Goal: Task Accomplishment & Management: Manage account settings

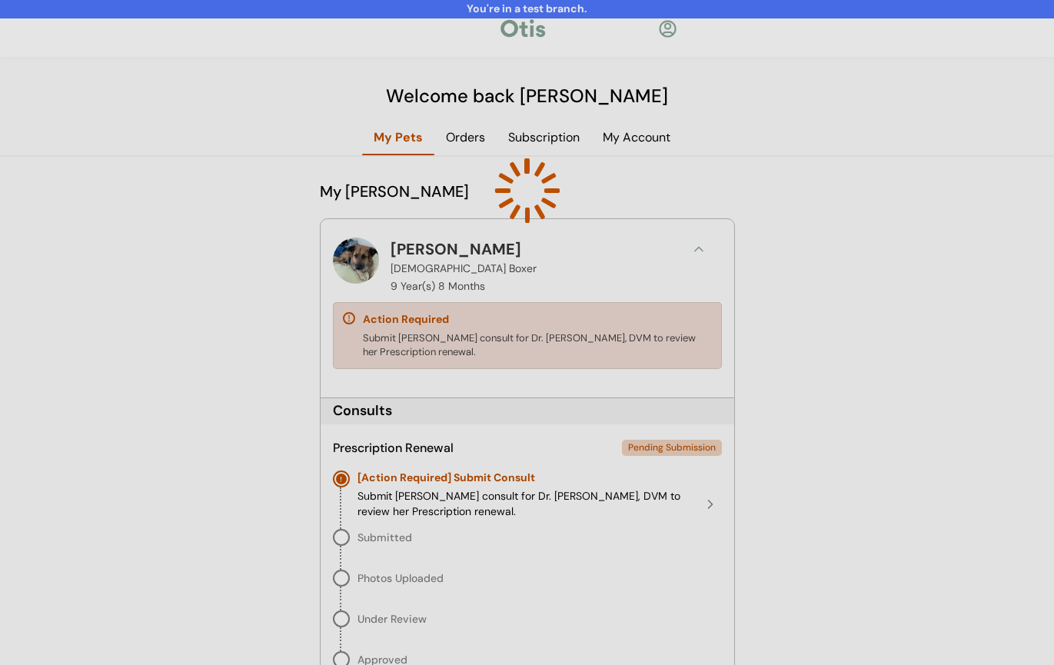
click at [300, 510] on div at bounding box center [527, 332] width 1054 height 665
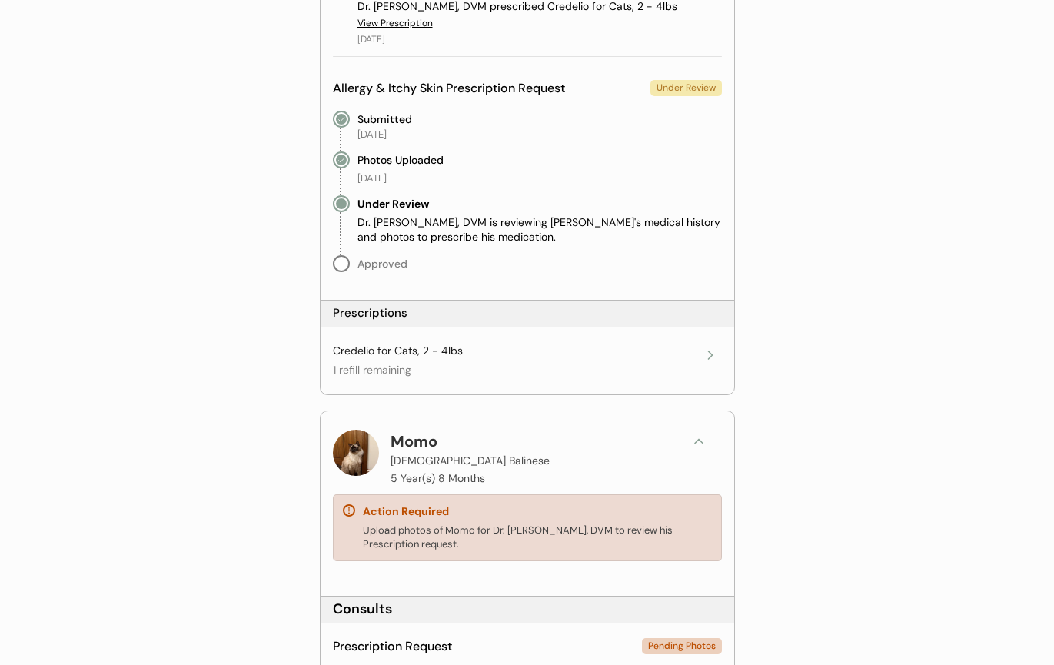
scroll to position [3307, 0]
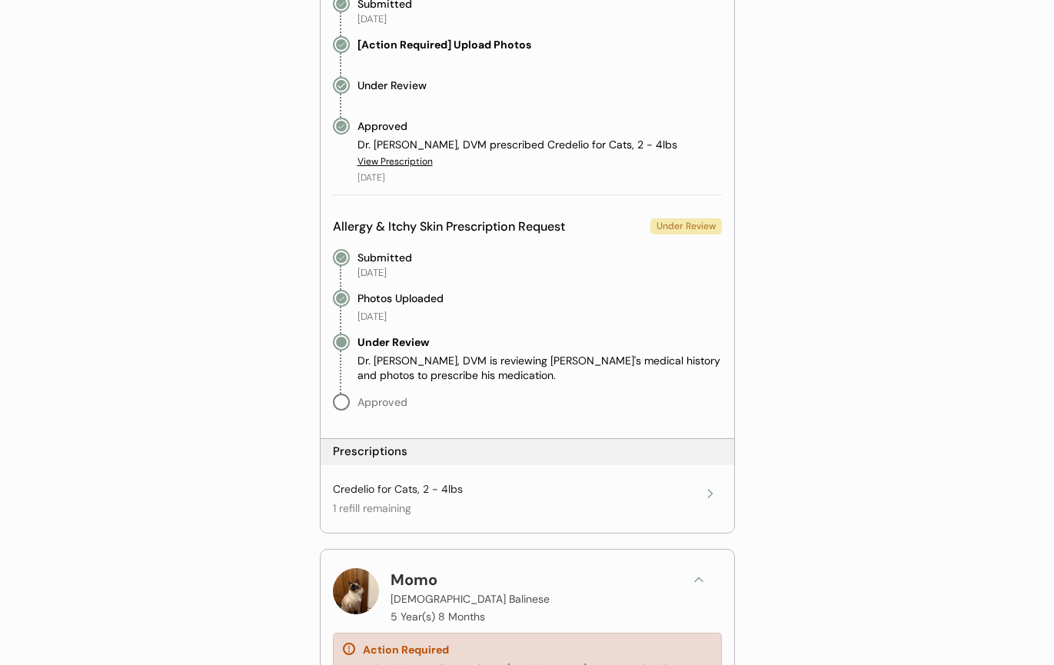
click at [424, 490] on div "Credelio for Cats, 2 - 4lbs" at bounding box center [398, 489] width 130 height 15
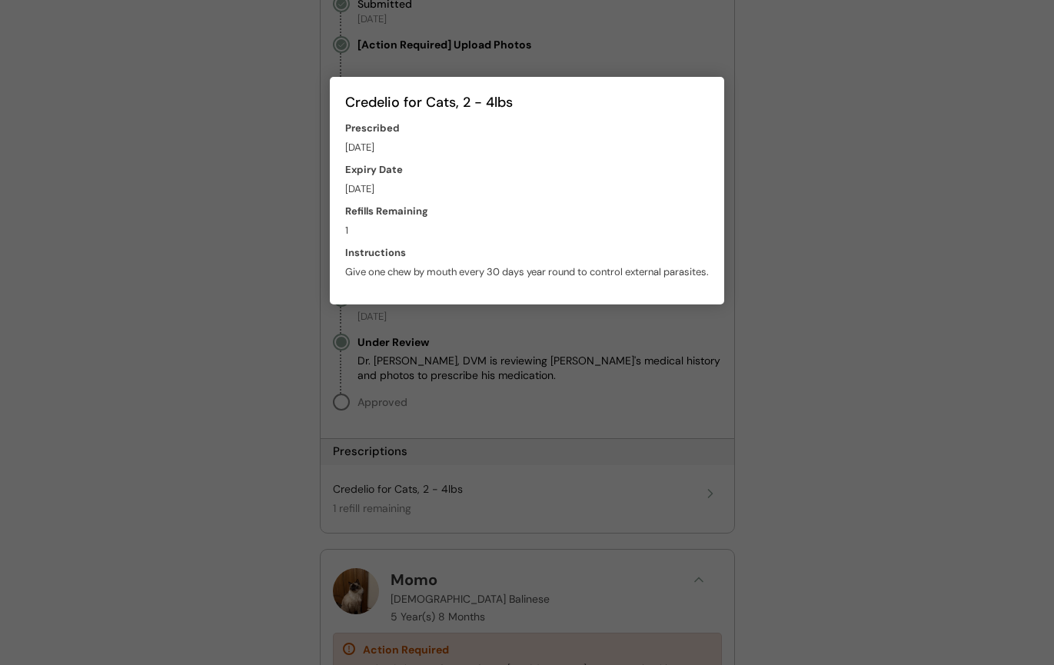
click at [754, 128] on div at bounding box center [527, 332] width 1054 height 665
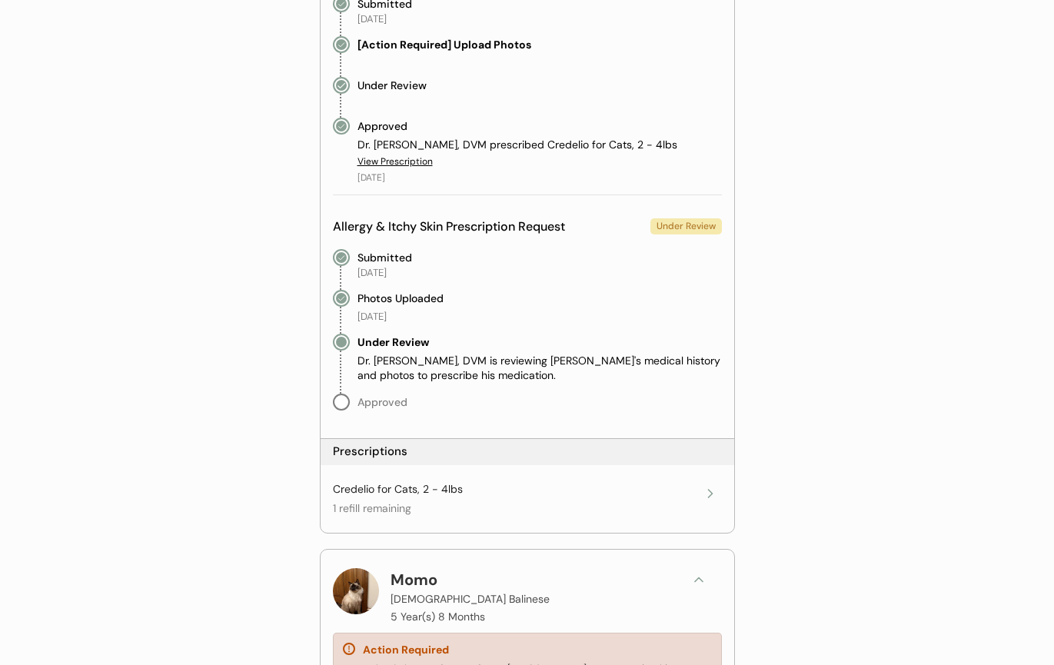
click at [418, 488] on div "Credelio for Cats, 2 - 4lbs" at bounding box center [398, 489] width 130 height 15
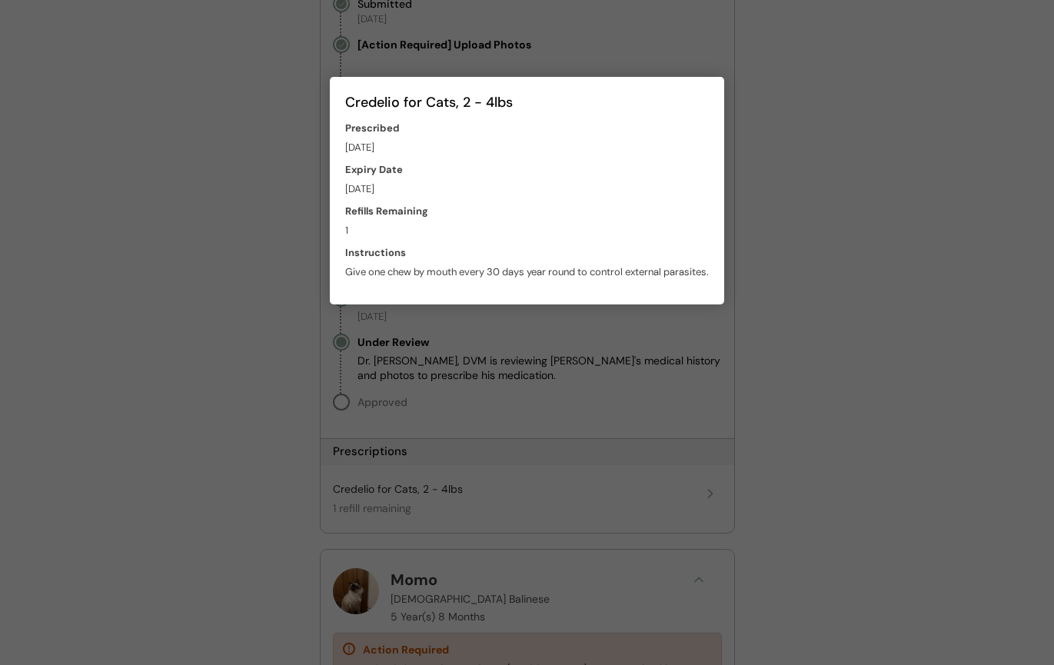
click at [784, 276] on div at bounding box center [527, 332] width 1054 height 665
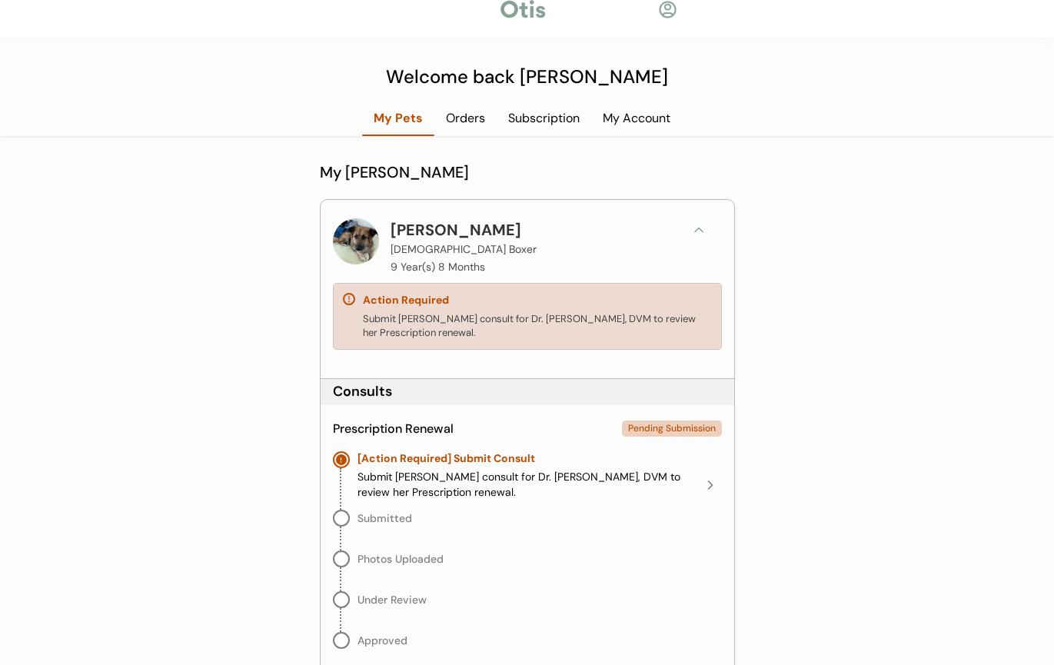
scroll to position [0, 0]
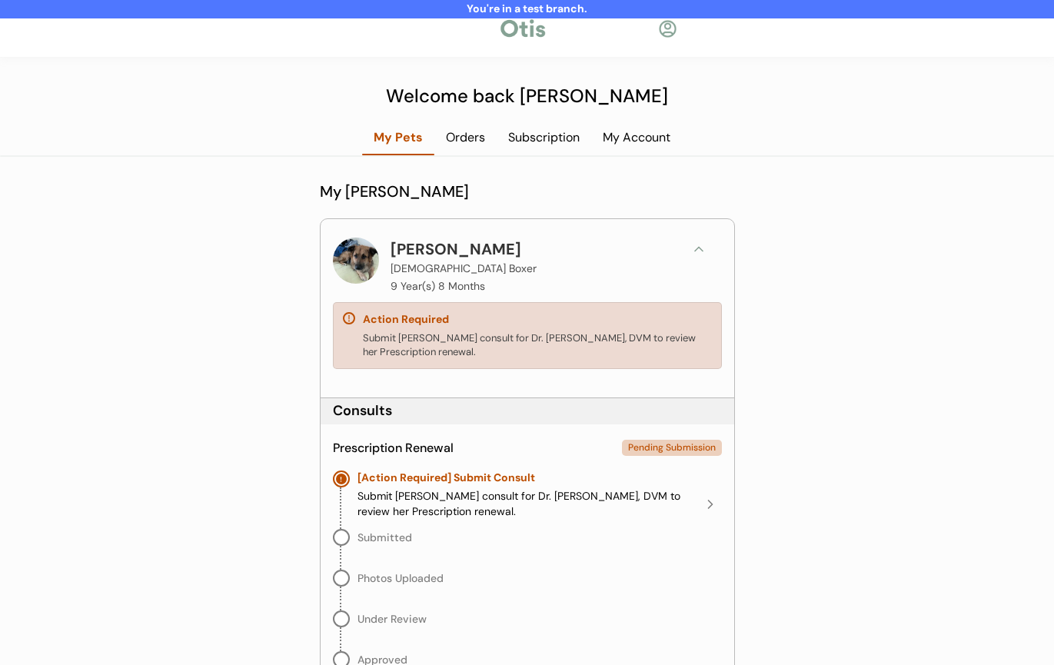
click at [474, 145] on div "Orders" at bounding box center [465, 137] width 62 height 17
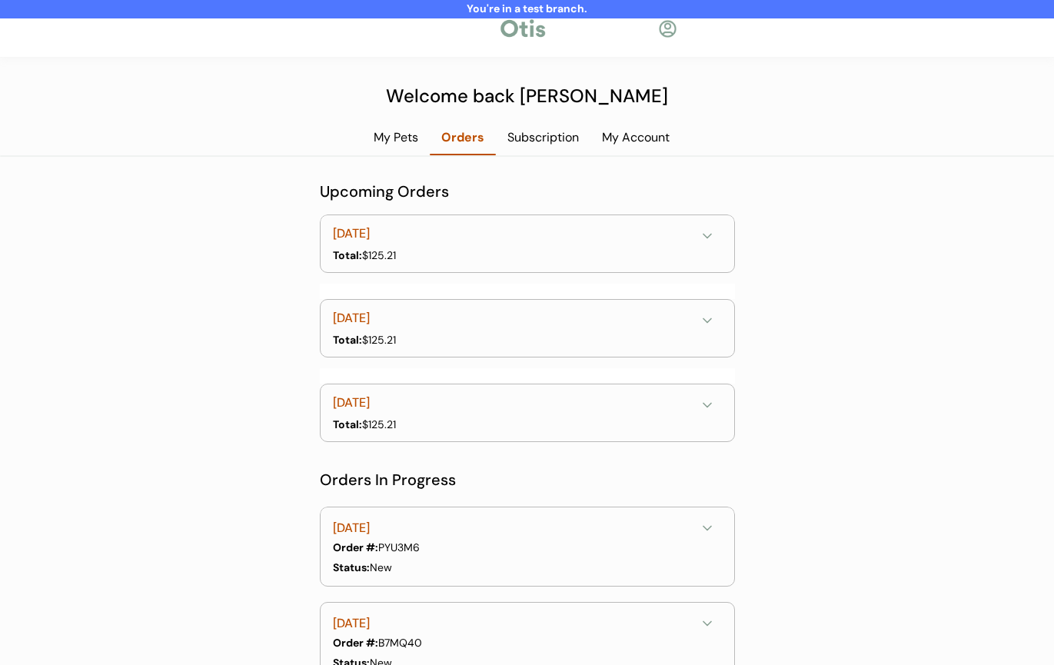
scroll to position [24, 0]
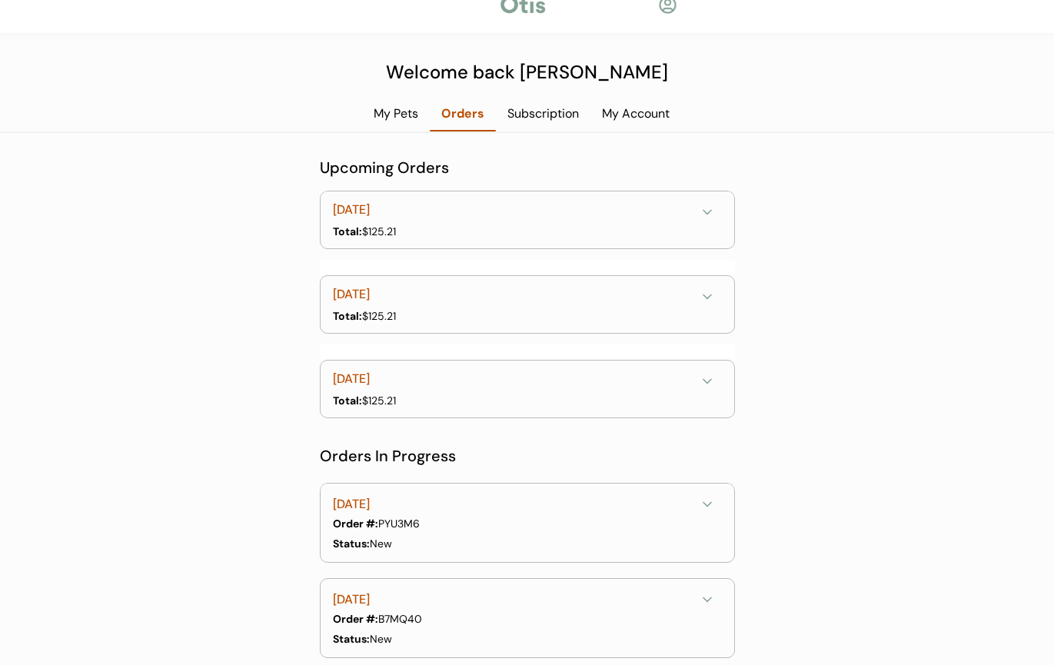
click at [610, 213] on div "October 13, 2025" at bounding box center [514, 210] width 363 height 19
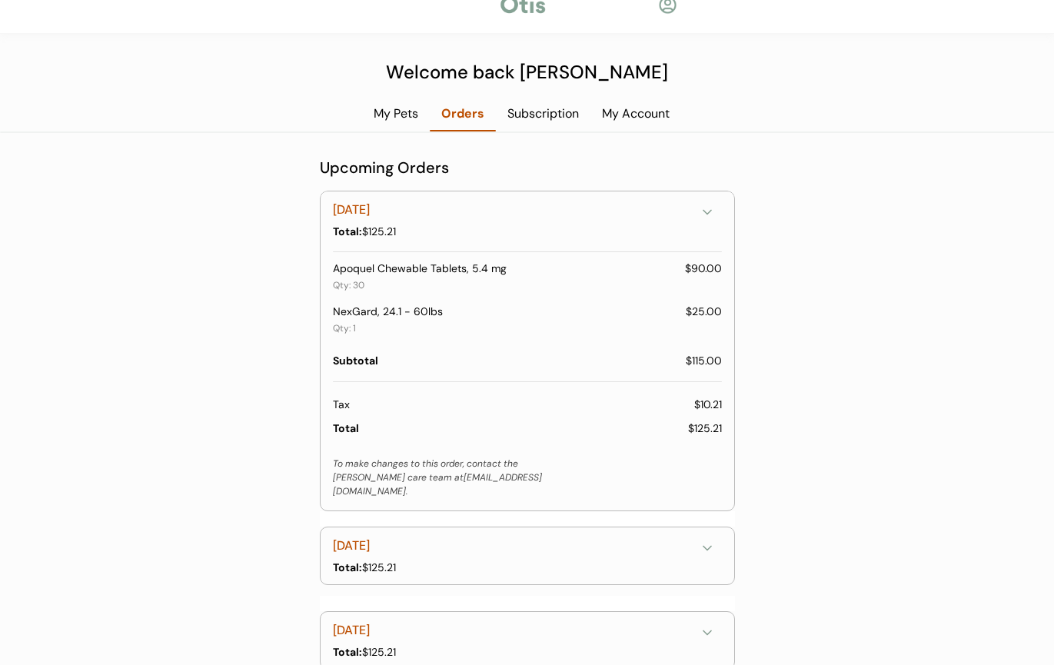
click at [561, 110] on div "Subscription" at bounding box center [543, 113] width 95 height 17
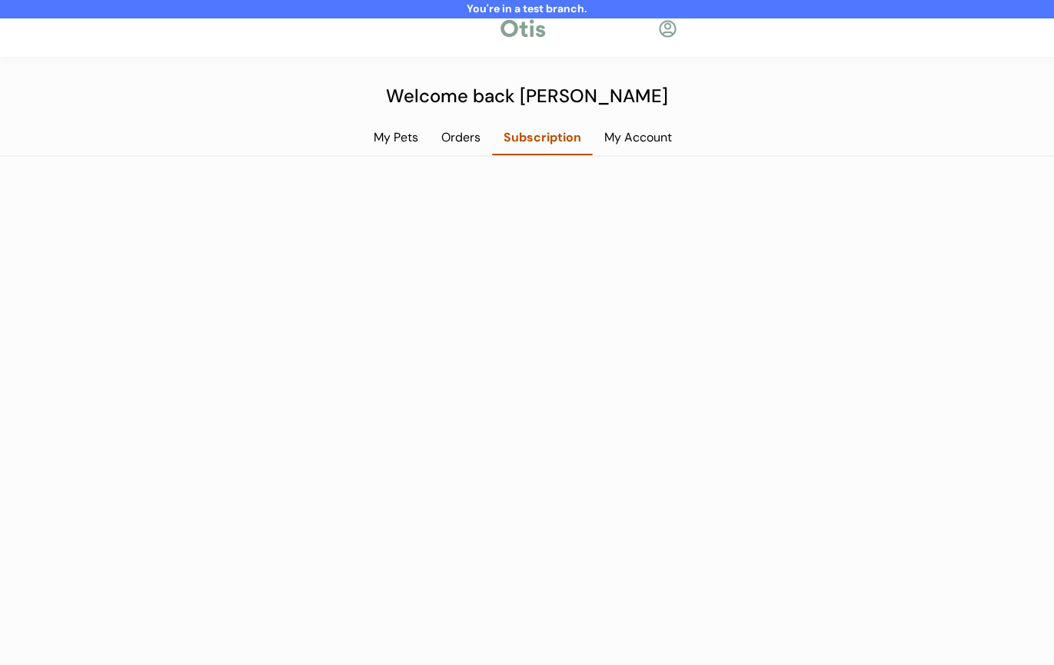
click at [552, 146] on div "Subscription" at bounding box center [542, 143] width 101 height 28
click at [624, 145] on div "My Account" at bounding box center [638, 137] width 91 height 17
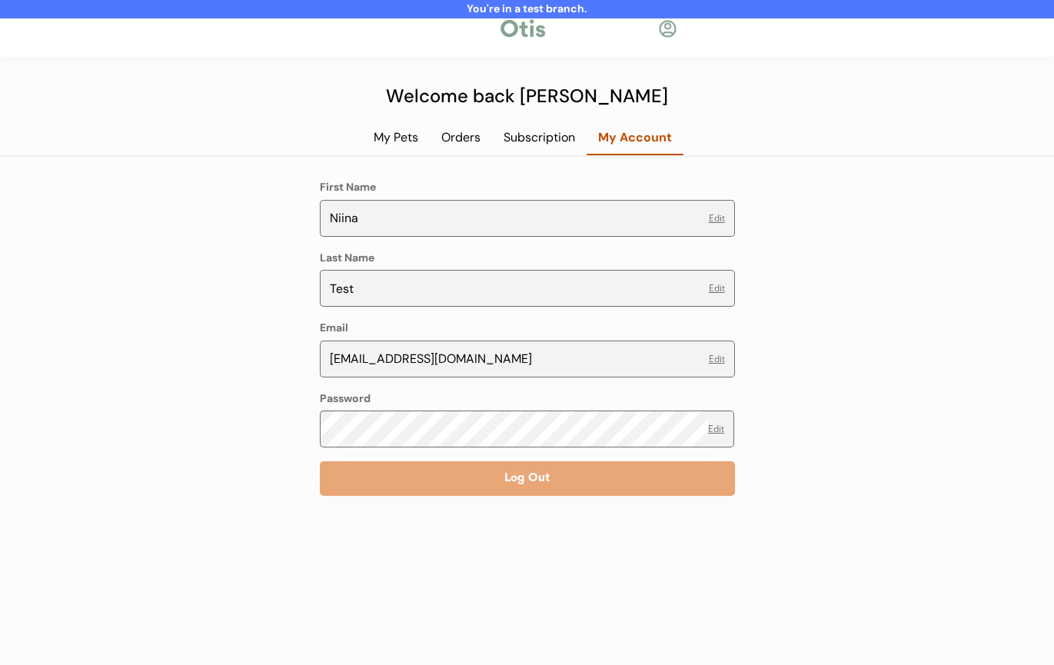
click at [571, 143] on div "Subscription" at bounding box center [539, 137] width 95 height 17
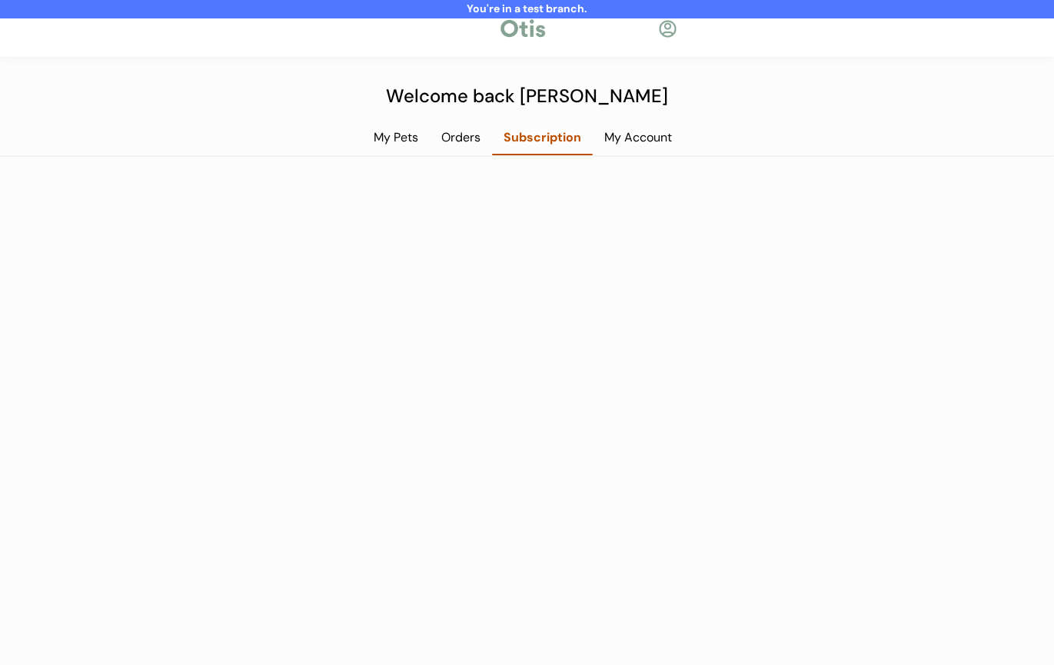
click at [470, 139] on div "Orders" at bounding box center [461, 137] width 62 height 17
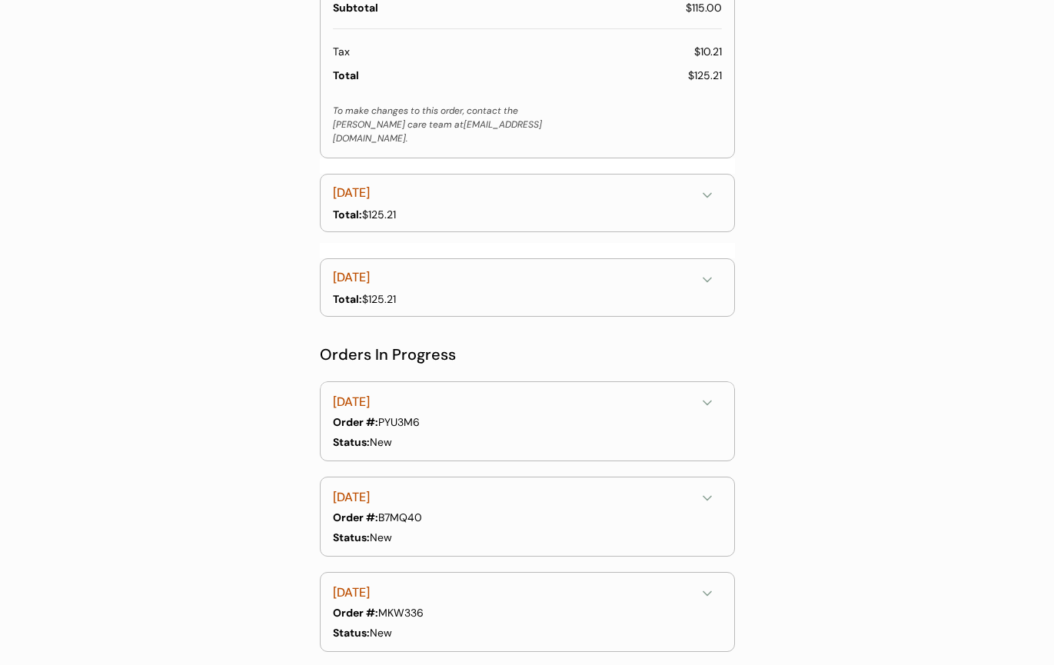
scroll to position [459, 0]
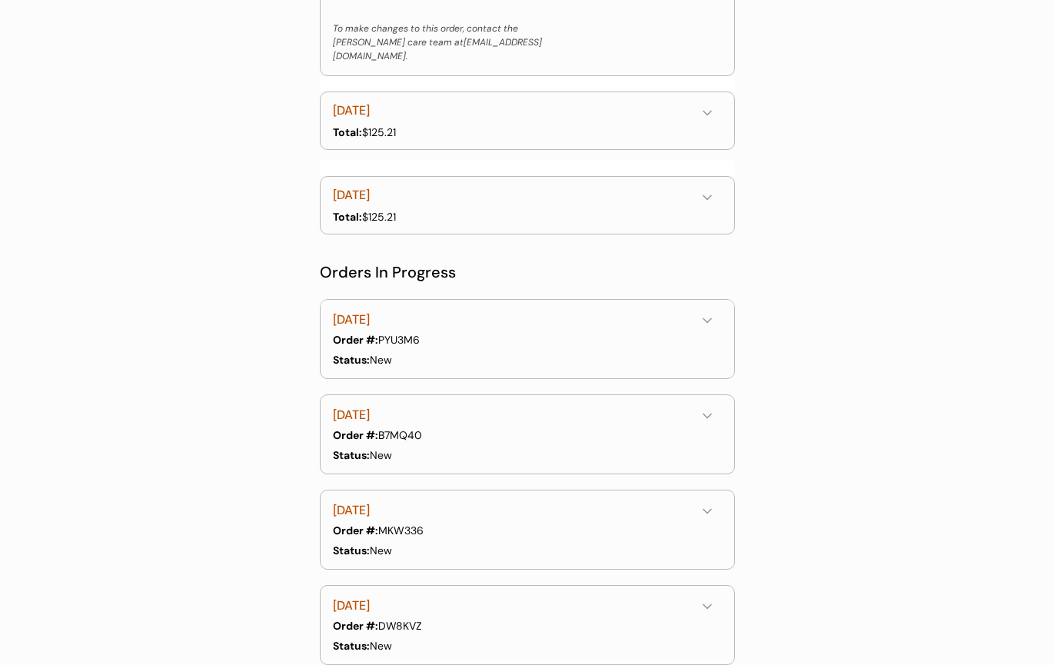
click at [454, 225] on div "October 13, 2025 Total: $125.21" at bounding box center [527, 203] width 415 height 85
click at [465, 209] on div "Total: $125.21" at bounding box center [526, 217] width 386 height 16
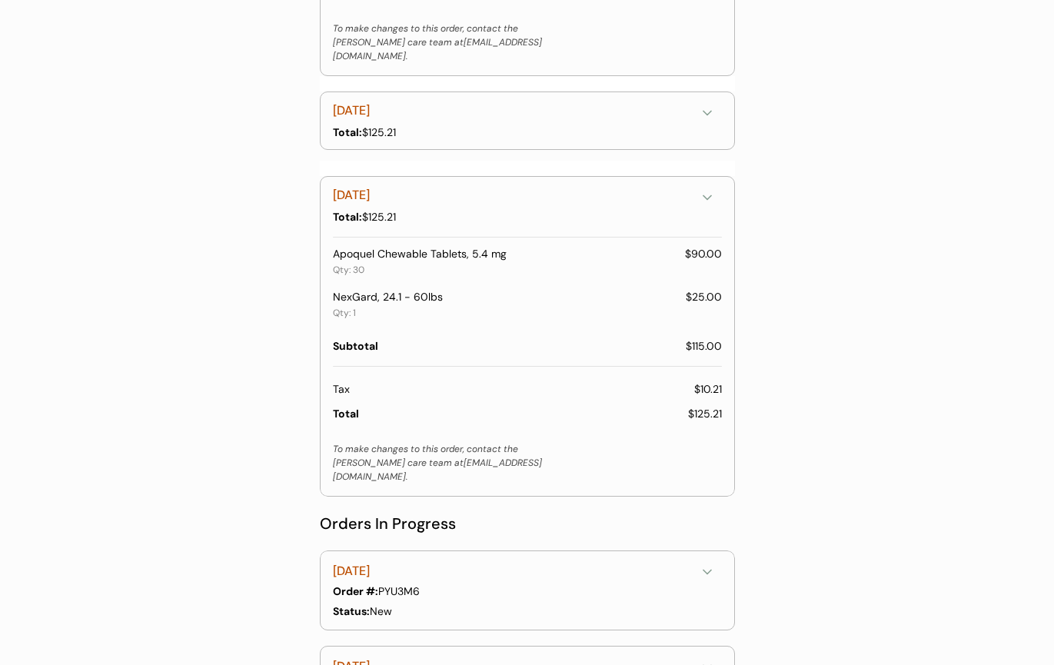
click at [465, 209] on div "Total: $125.21" at bounding box center [526, 217] width 386 height 16
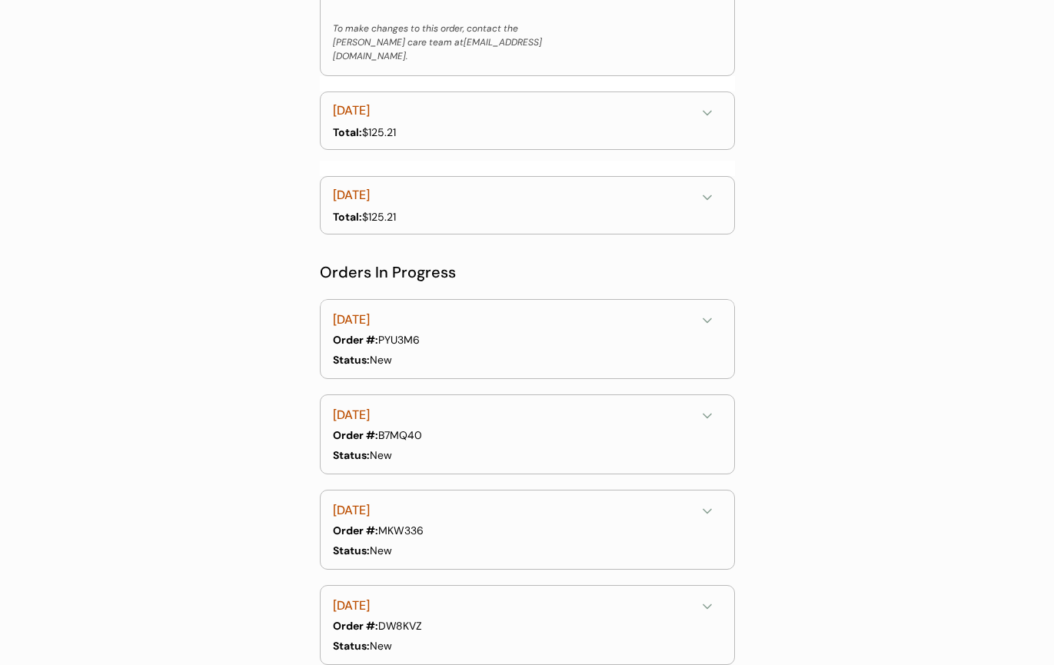
scroll to position [0, 0]
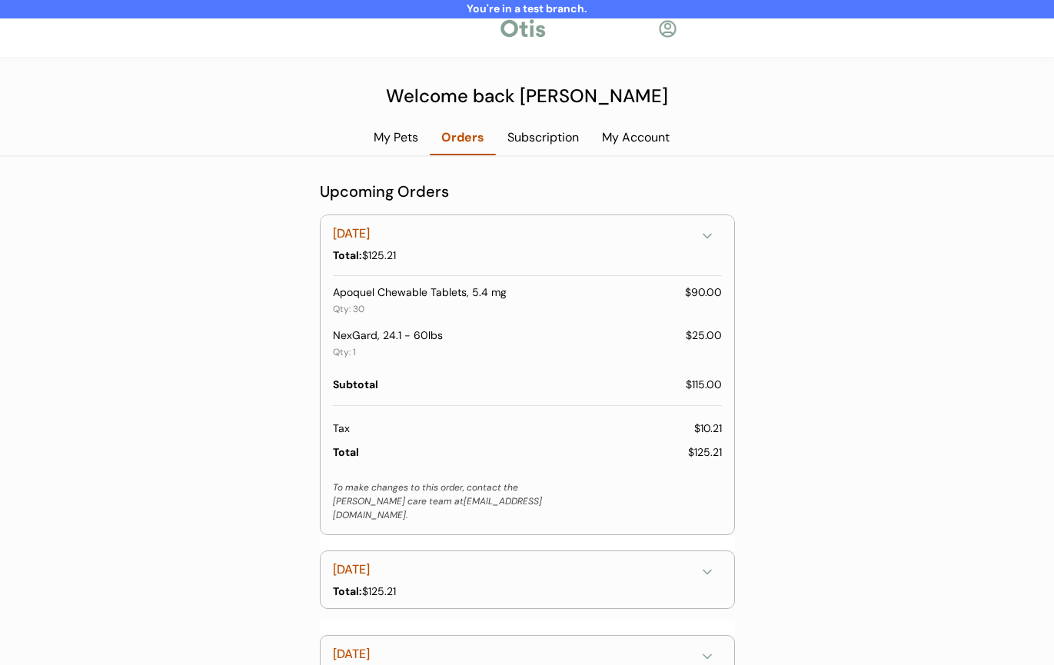
click at [394, 144] on div "My Pets" at bounding box center [396, 137] width 68 height 17
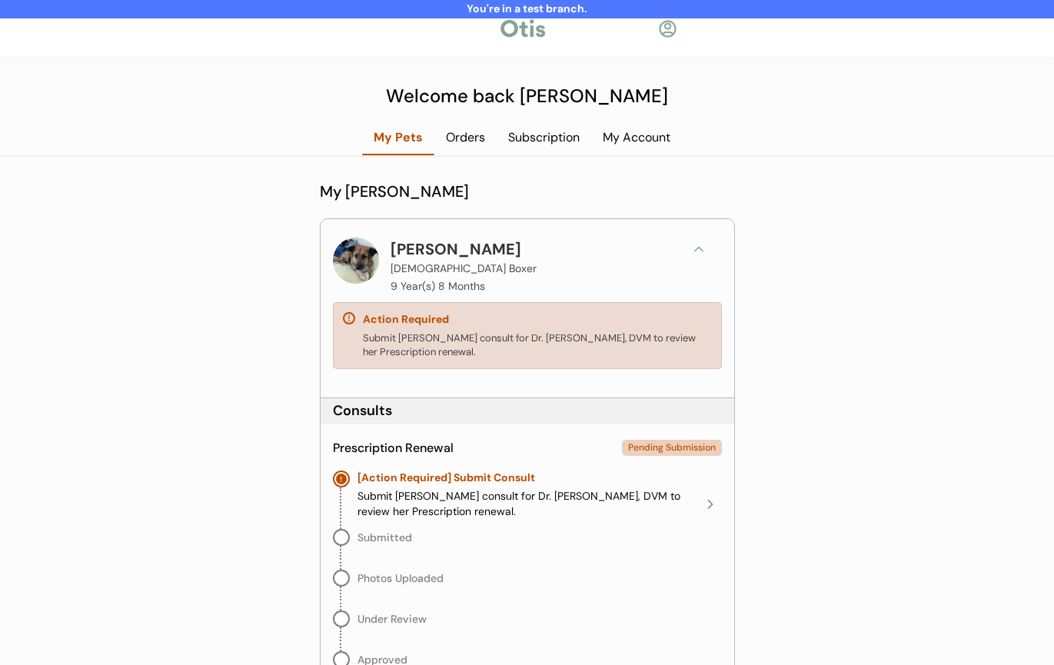
click at [668, 28] on div at bounding box center [667, 28] width 19 height 19
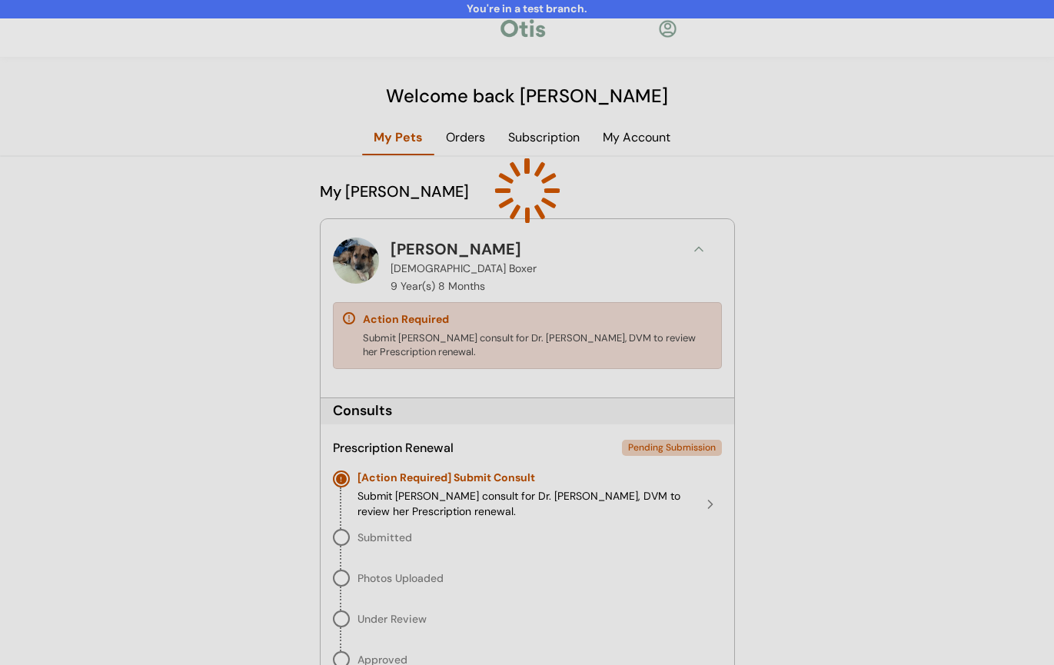
click at [303, 501] on div at bounding box center [527, 332] width 1054 height 665
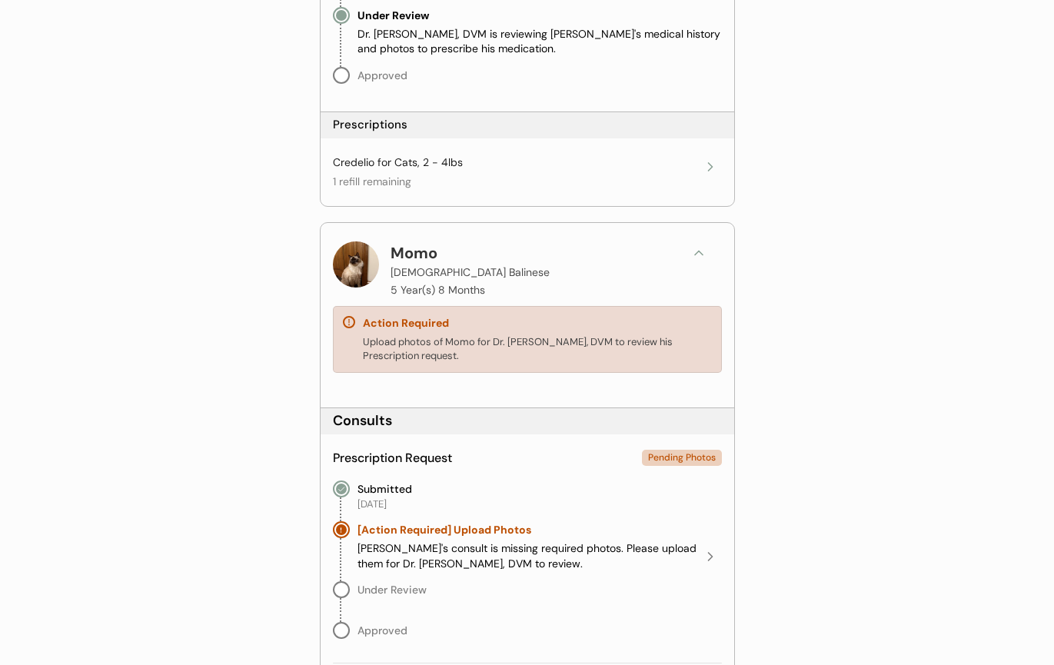
scroll to position [3562, 0]
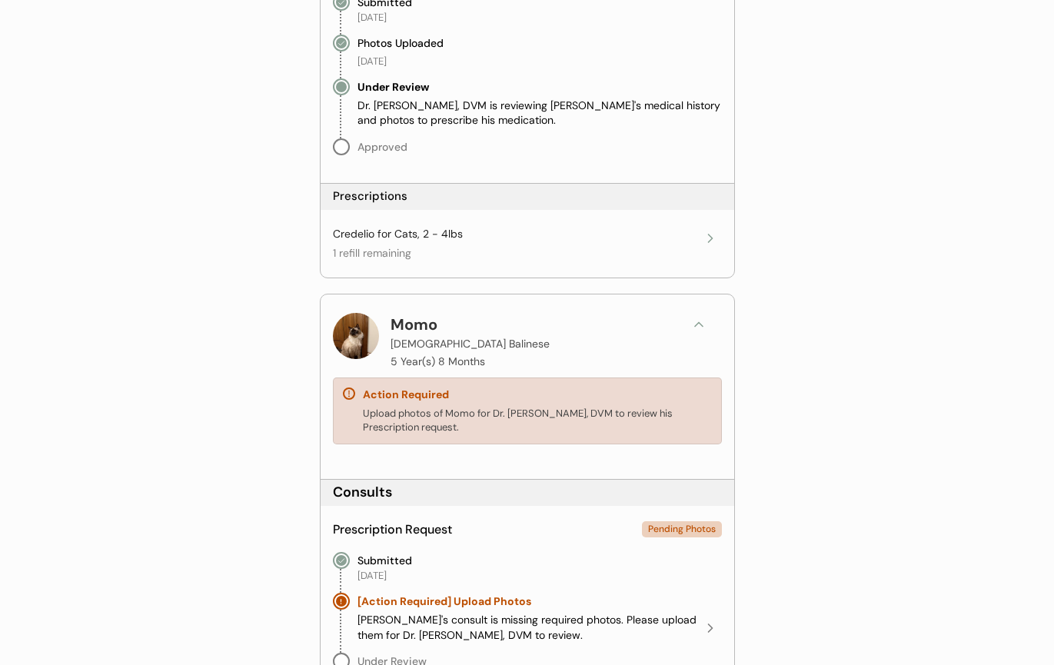
click at [568, 263] on div "Credelio for Cats, 2 - 4lbs 1 refill remaining" at bounding box center [528, 241] width 414 height 63
click at [637, 248] on div "Credelio for Cats, 2 - 4lbs 1 refill remaining" at bounding box center [516, 244] width 366 height 34
